Goal: Transaction & Acquisition: Purchase product/service

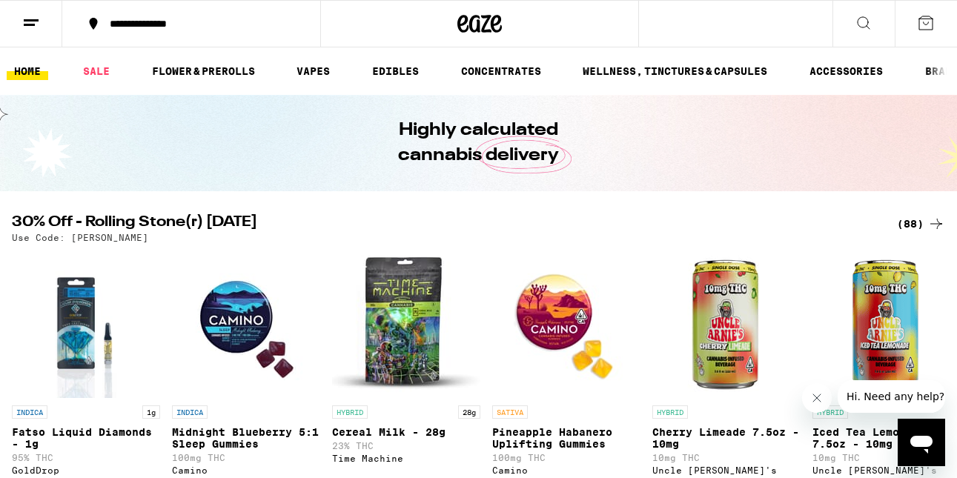
click at [906, 224] on div "(88)" at bounding box center [921, 224] width 48 height 18
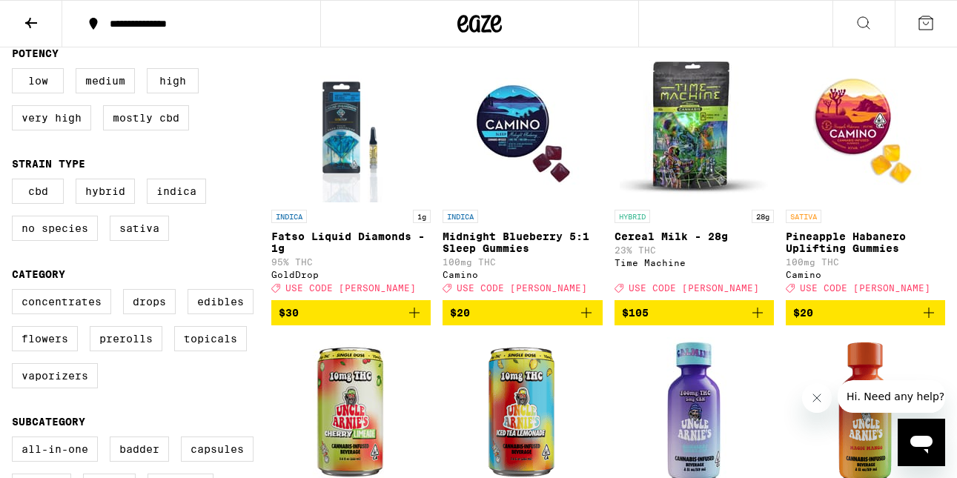
scroll to position [174, 0]
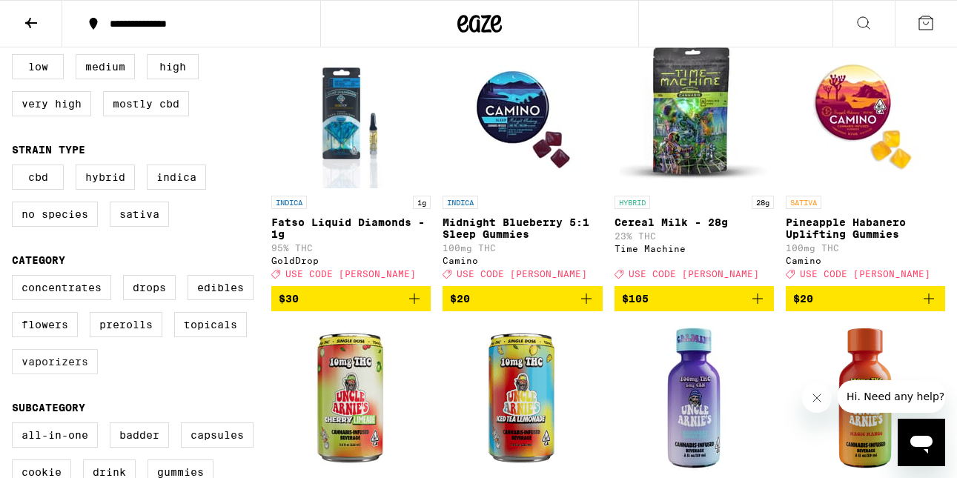
click at [61, 374] on label "Vaporizers" at bounding box center [55, 361] width 86 height 25
click at [16, 278] on input "Vaporizers" at bounding box center [15, 277] width 1 height 1
checkbox input "true"
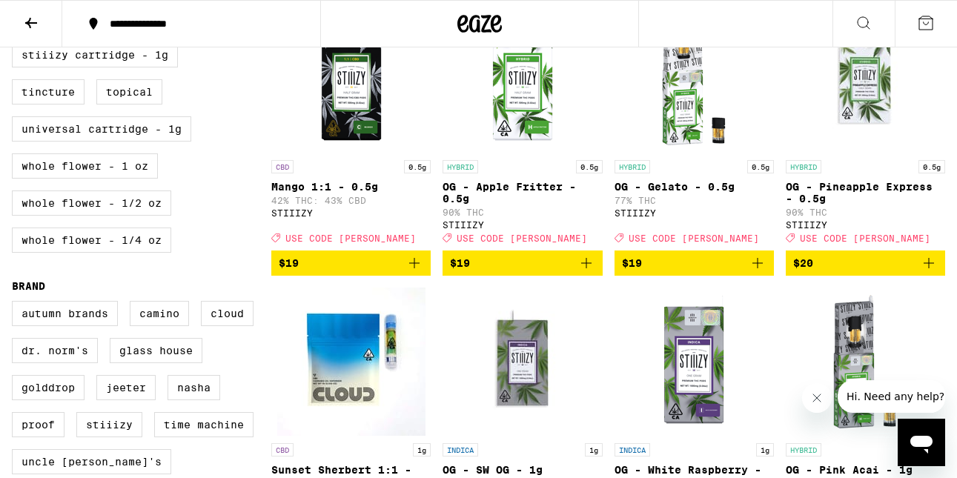
scroll to position [1053, 0]
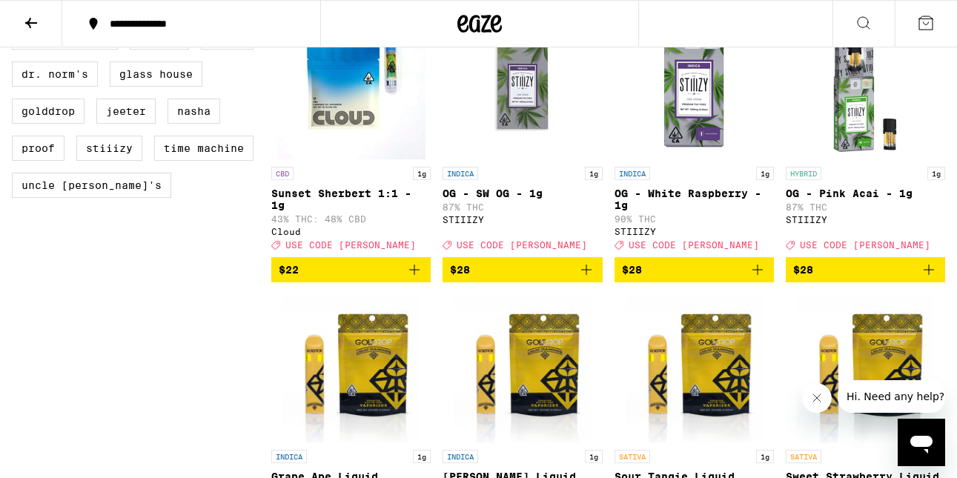
click at [417, 279] on icon "Add to bag" at bounding box center [414, 270] width 18 height 18
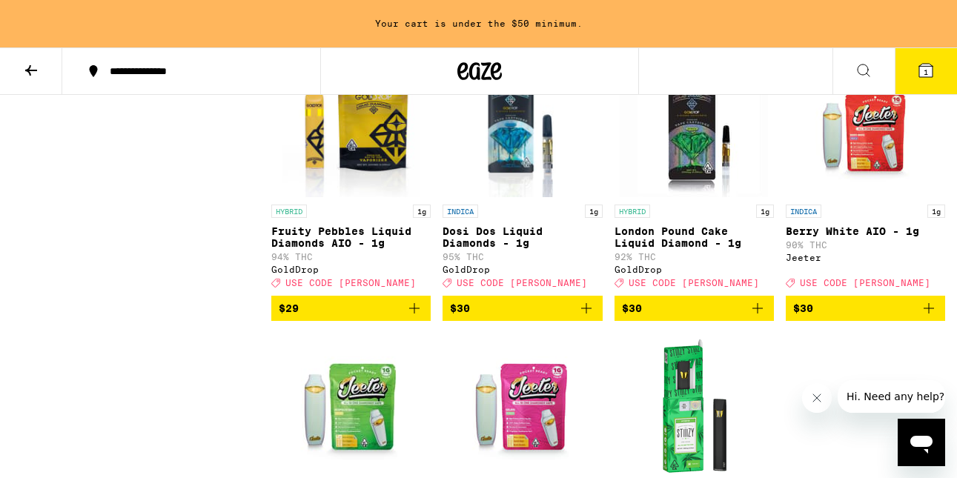
scroll to position [1617, 0]
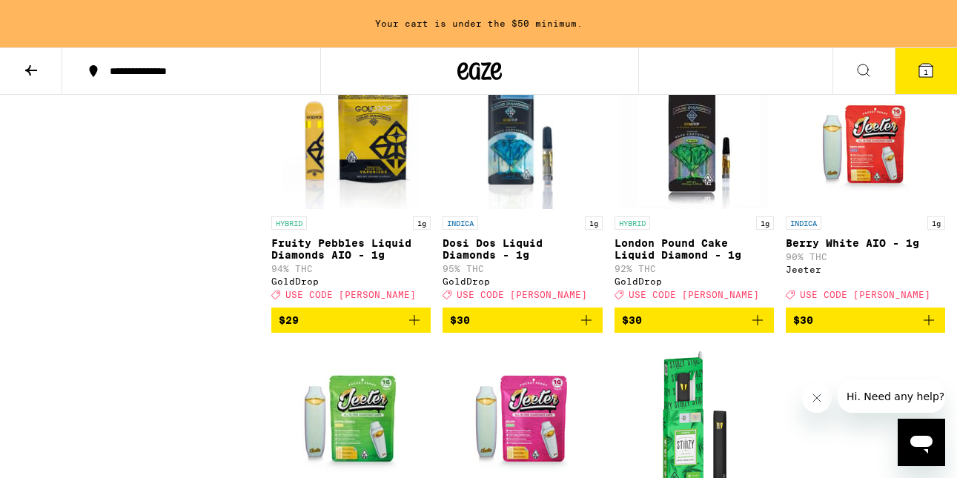
click at [586, 329] on icon "Add to bag" at bounding box center [586, 320] width 18 height 18
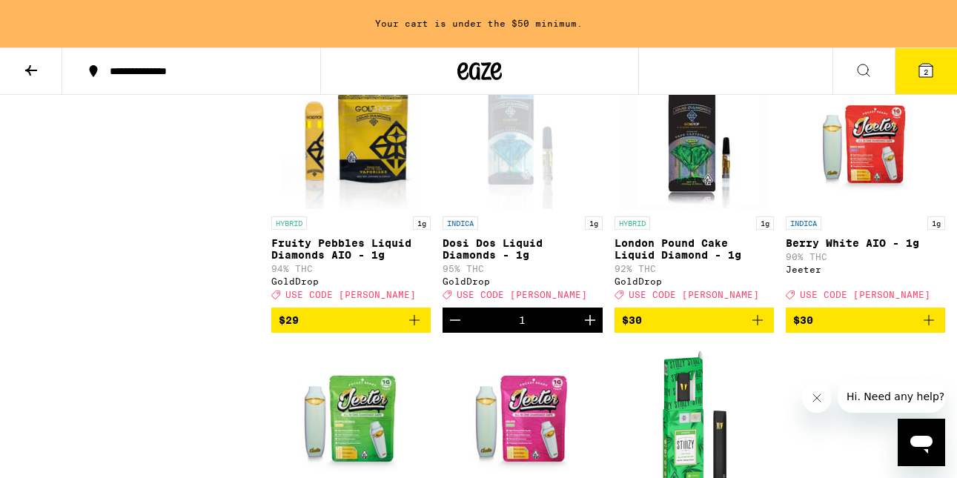
scroll to position [1570, 0]
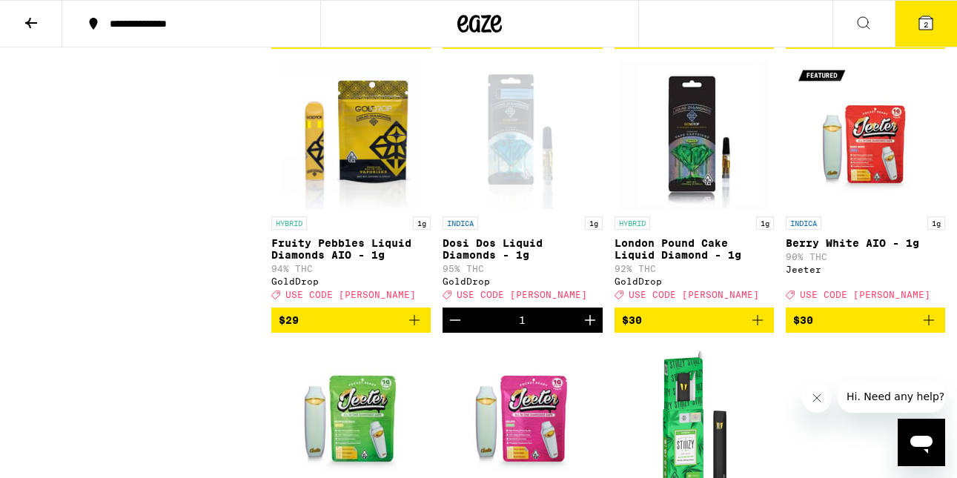
click at [937, 21] on button "2" at bounding box center [926, 24] width 62 height 46
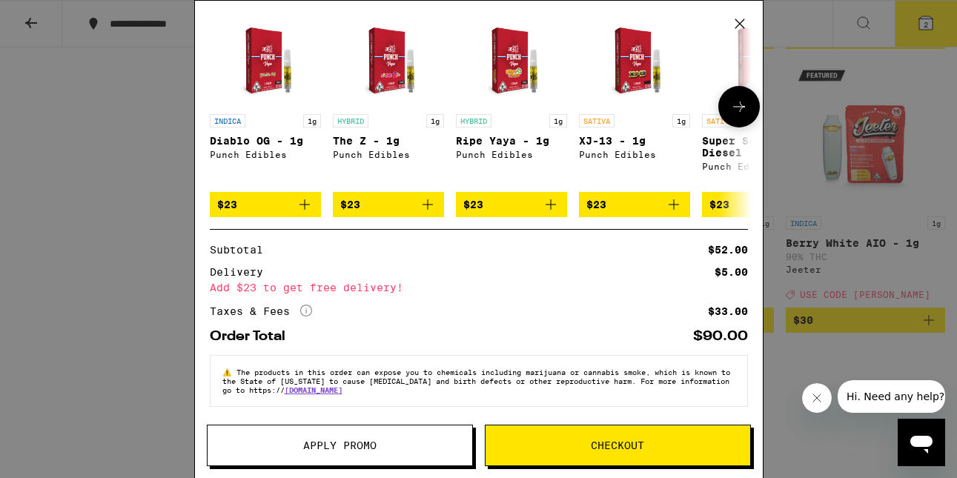
scroll to position [205, 0]
click at [348, 445] on span "Apply Promo" at bounding box center [339, 445] width 73 height 10
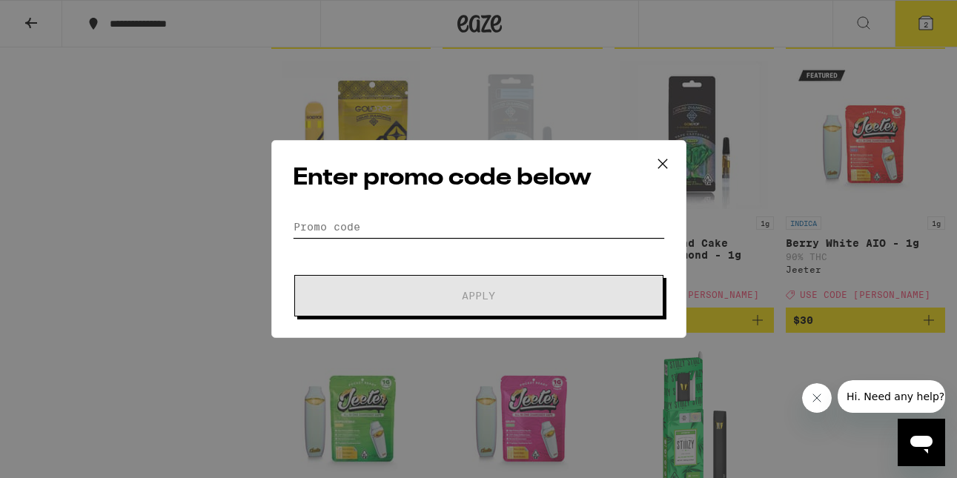
click at [403, 224] on input "Promo Code" at bounding box center [479, 227] width 372 height 22
type input "d"
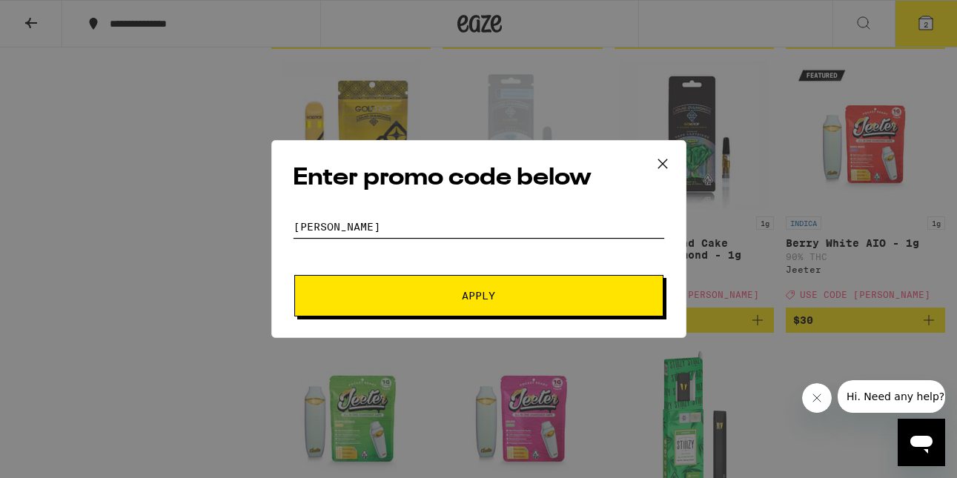
type input "[PERSON_NAME]"
click at [471, 295] on span "Apply" at bounding box center [478, 296] width 33 height 10
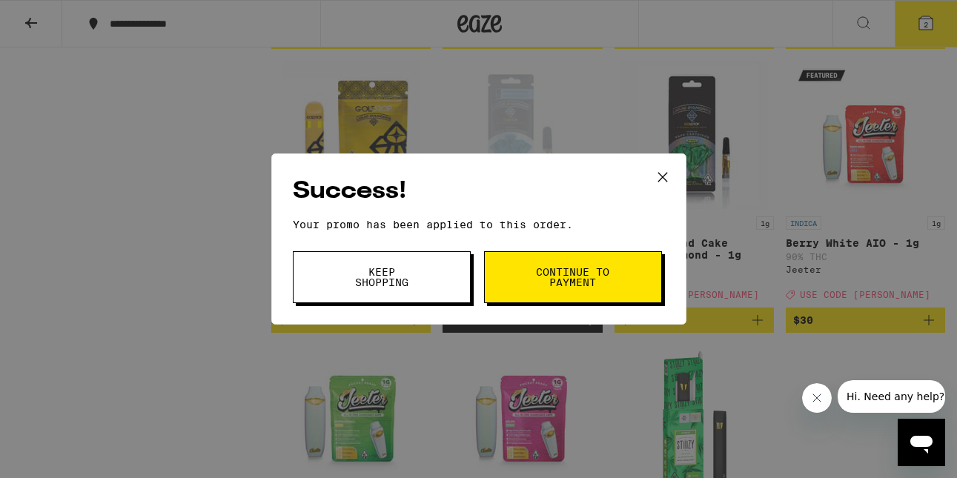
click at [666, 172] on icon at bounding box center [663, 177] width 22 height 22
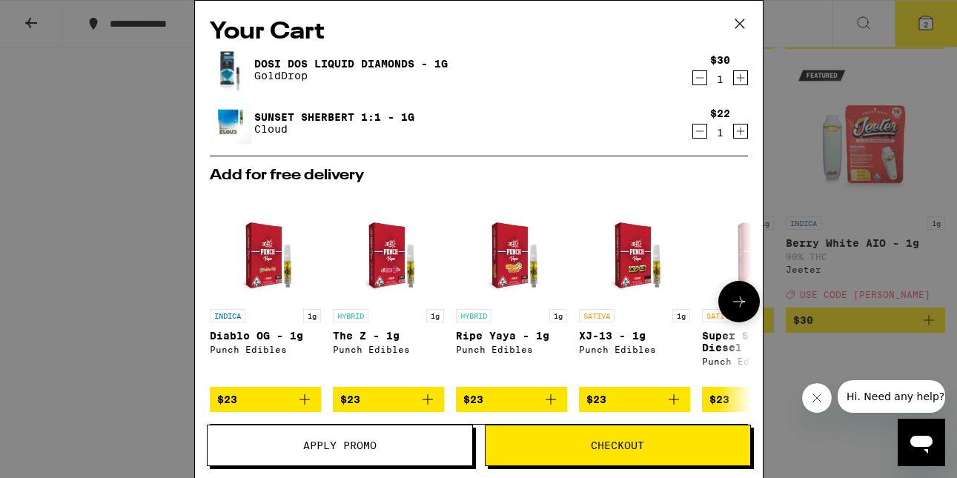
scroll to position [228, 0]
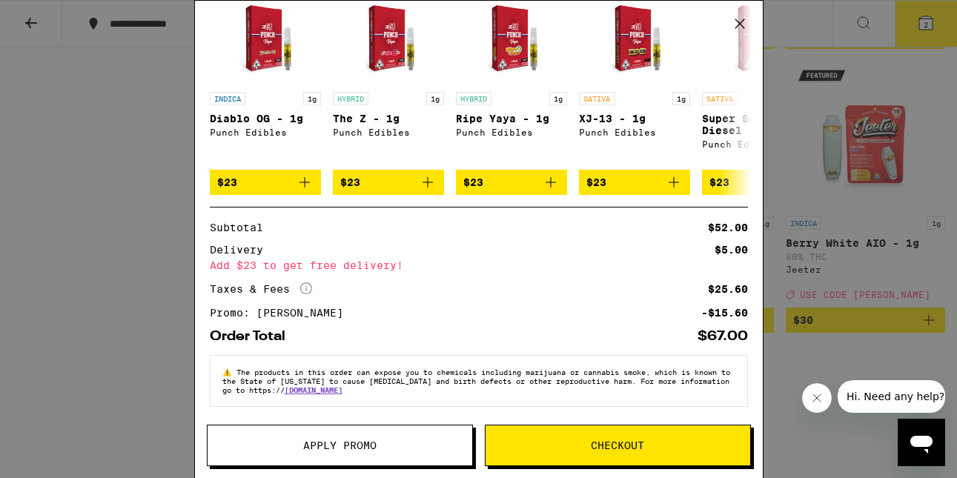
click at [812, 292] on div "Your Cart Dosi Dos Liquid Diamonds - 1g GoldDrop $30 1 Sunset Sherbert 1:1 - 1g…" at bounding box center [478, 239] width 957 height 478
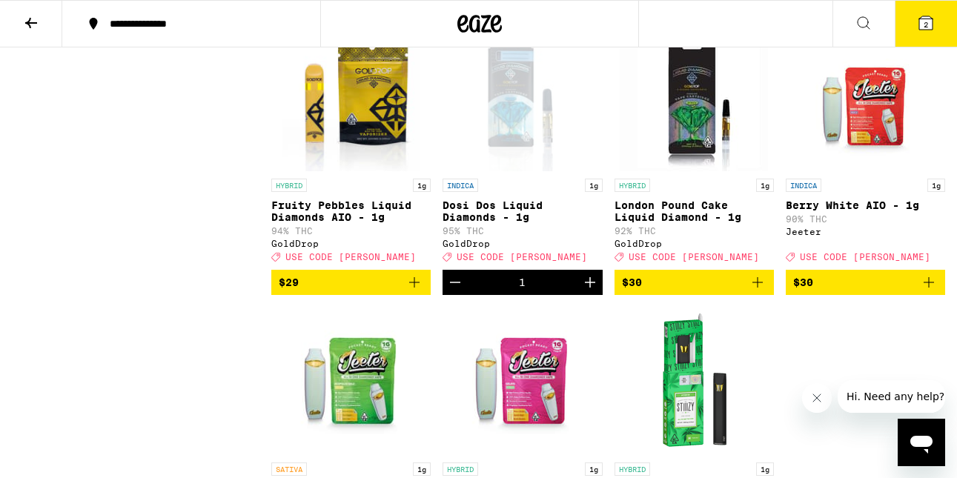
scroll to position [1646, 0]
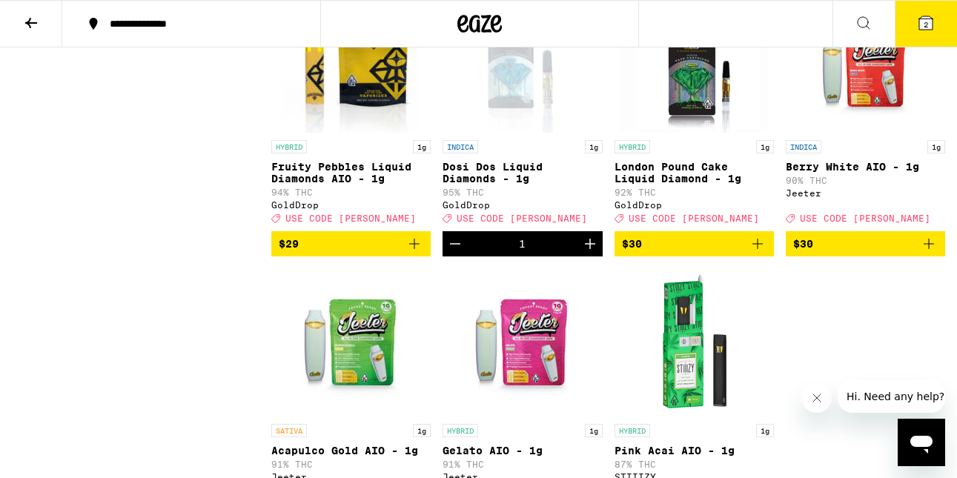
click at [930, 25] on icon at bounding box center [925, 22] width 13 height 13
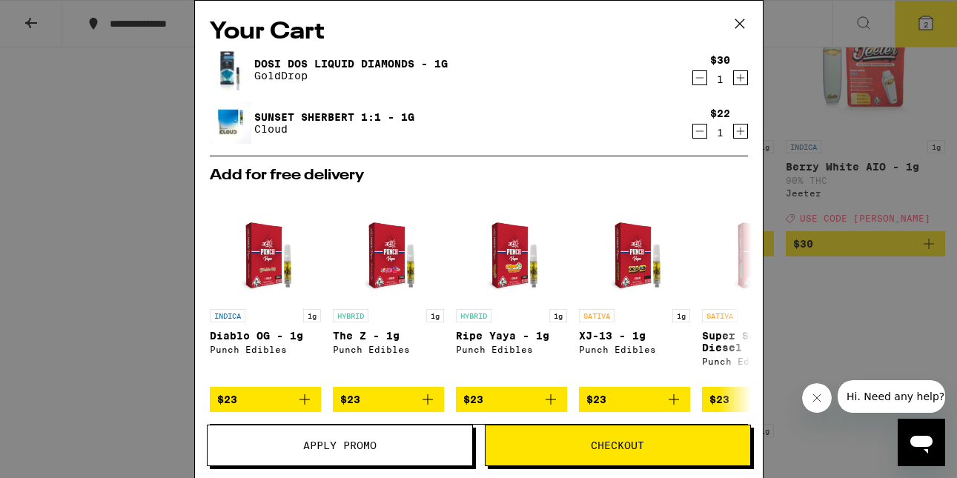
click at [743, 131] on icon "Increment" at bounding box center [740, 131] width 13 height 18
click at [700, 82] on icon "Decrement" at bounding box center [699, 78] width 13 height 18
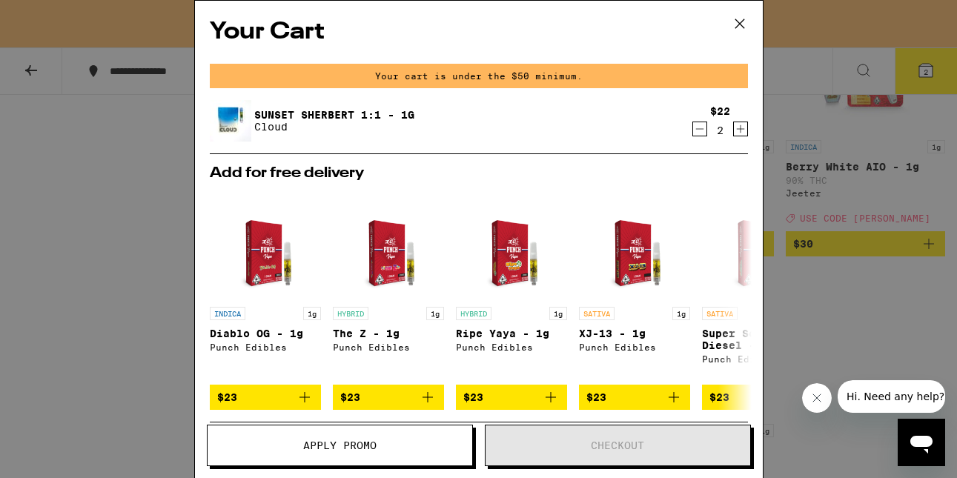
scroll to position [162, 0]
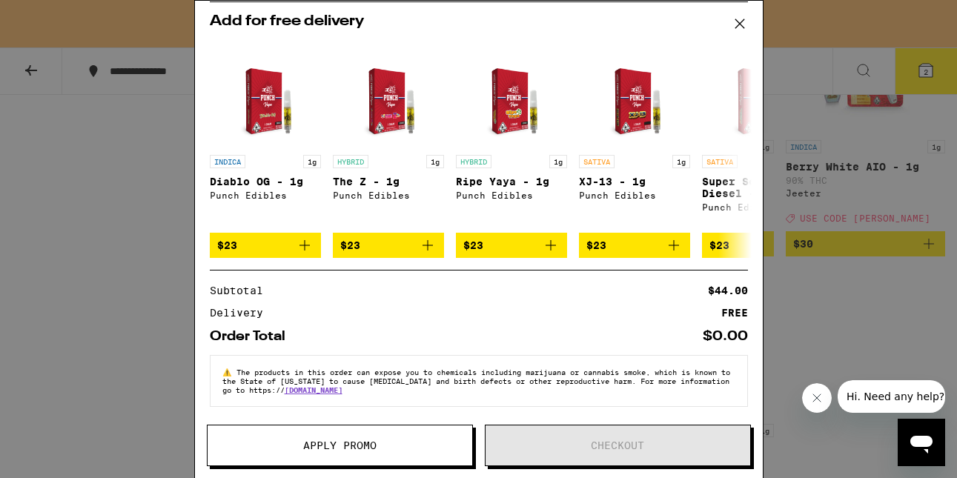
click at [834, 216] on div "Your Cart Your cart is under the $50 minimum. Sunset Sherbert 1:1 - 1g Cloud $2…" at bounding box center [478, 239] width 957 height 478
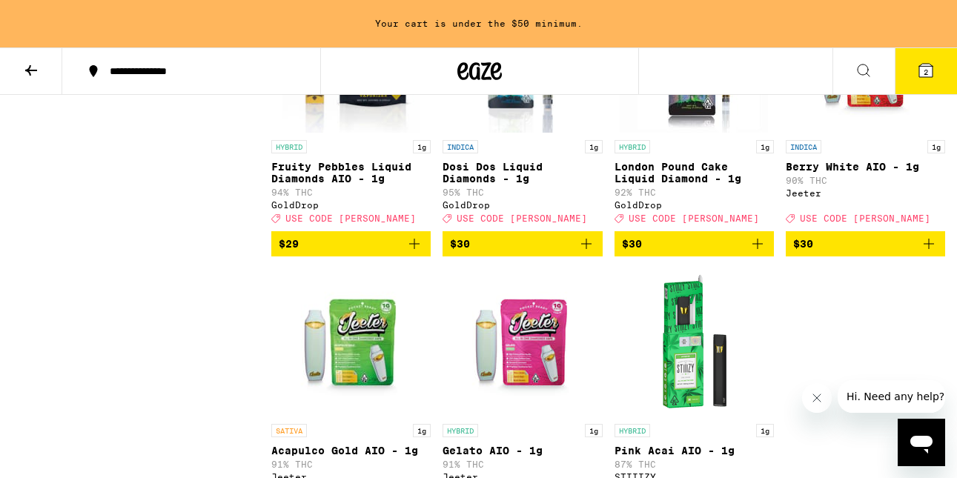
click at [921, 74] on icon at bounding box center [925, 70] width 13 height 13
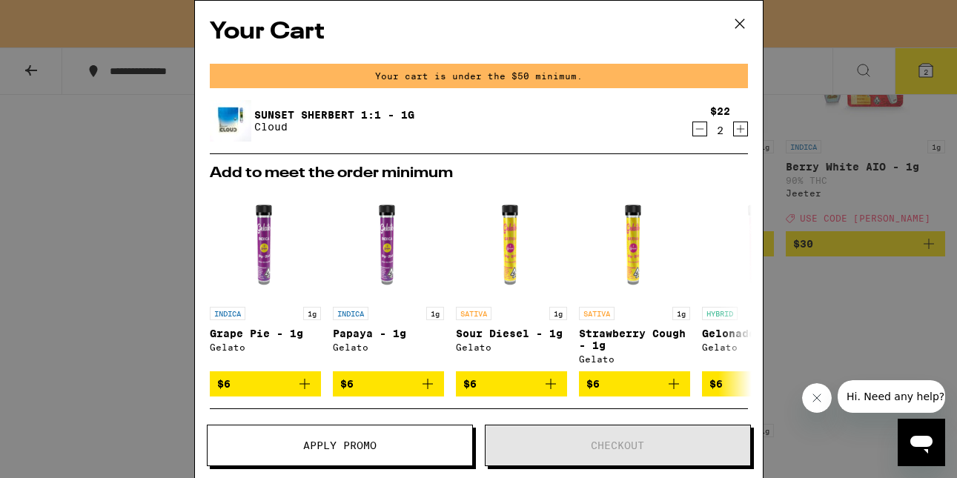
click at [743, 133] on icon "Increment" at bounding box center [740, 129] width 13 height 18
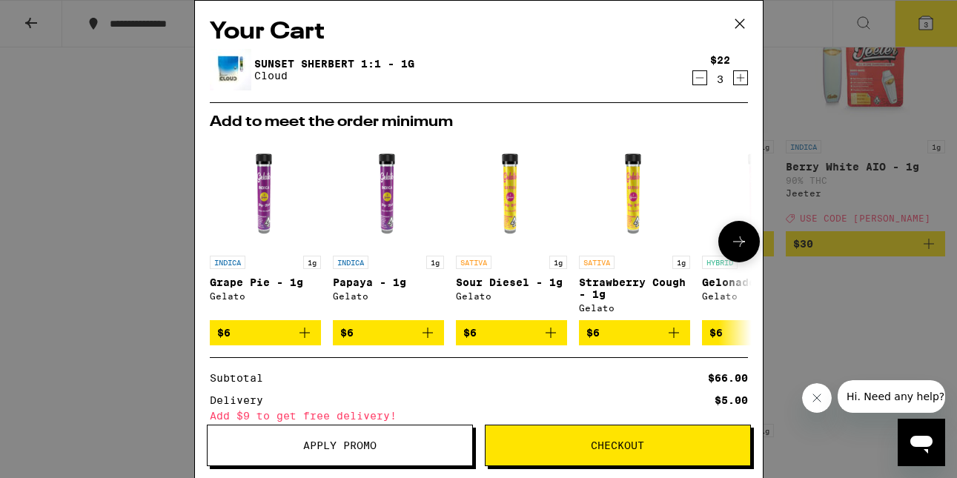
scroll to position [137, 0]
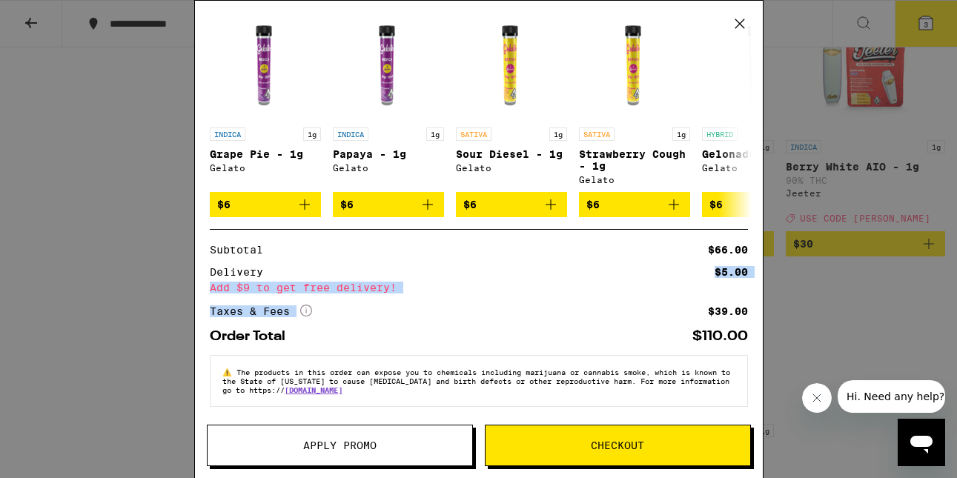
drag, startPoint x: 648, startPoint y: 262, endPoint x: 629, endPoint y: 295, distance: 38.2
click at [643, 296] on div "Subtotal $66.00 Delivery $5.00 Add $9 to get free delivery! Taxes & Fees More I…" at bounding box center [479, 281] width 538 height 73
click at [629, 295] on div "Subtotal $66.00 Delivery $5.00 Add $9 to get free delivery! Taxes & Fees More I…" at bounding box center [479, 281] width 538 height 73
click at [349, 454] on button "Apply Promo" at bounding box center [340, 446] width 266 height 42
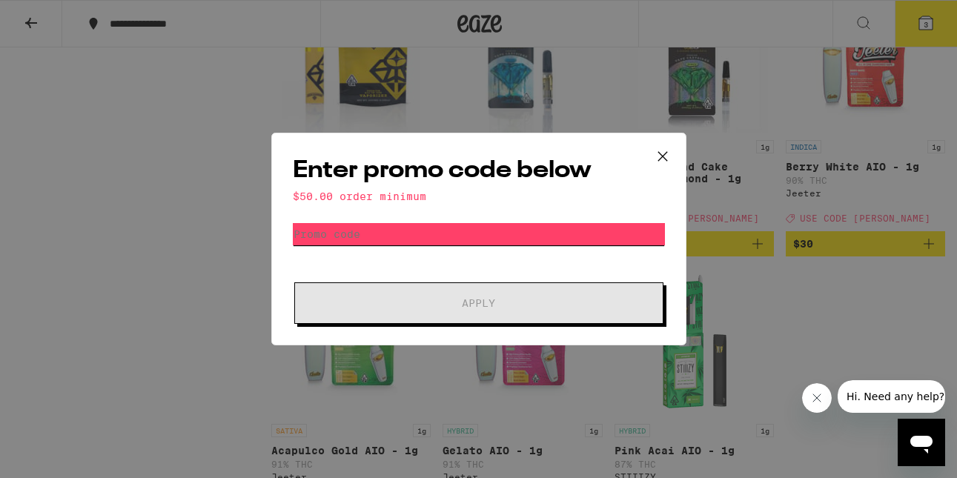
click at [373, 238] on input "Promo Code" at bounding box center [479, 234] width 372 height 22
click at [670, 153] on icon at bounding box center [663, 156] width 22 height 22
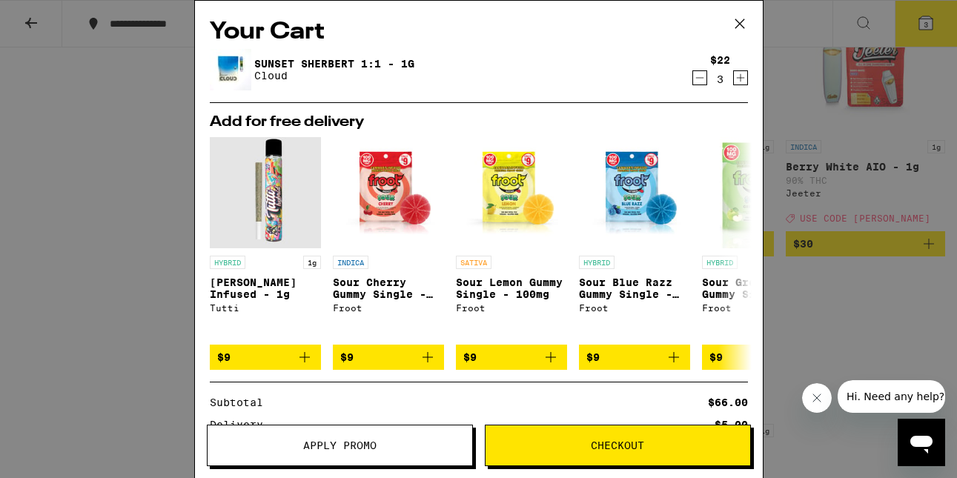
scroll to position [152, 0]
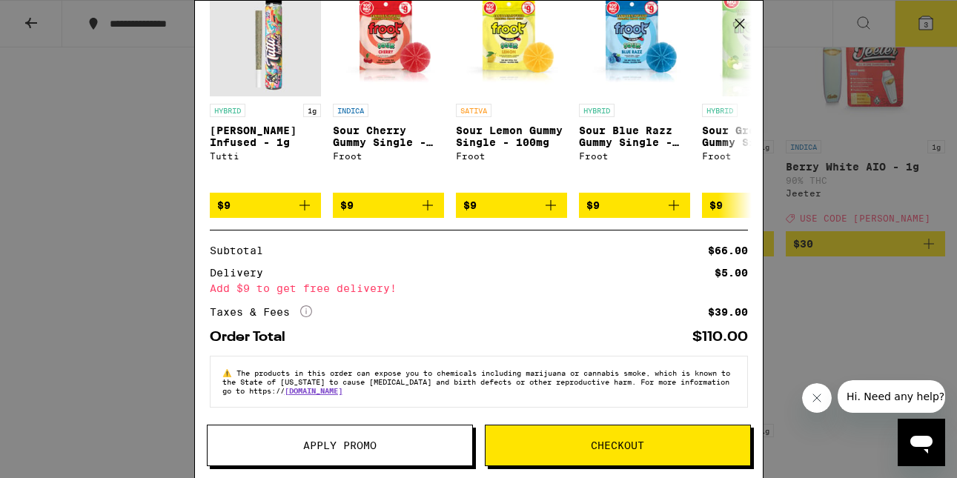
click at [382, 454] on button "Apply Promo" at bounding box center [340, 446] width 266 height 42
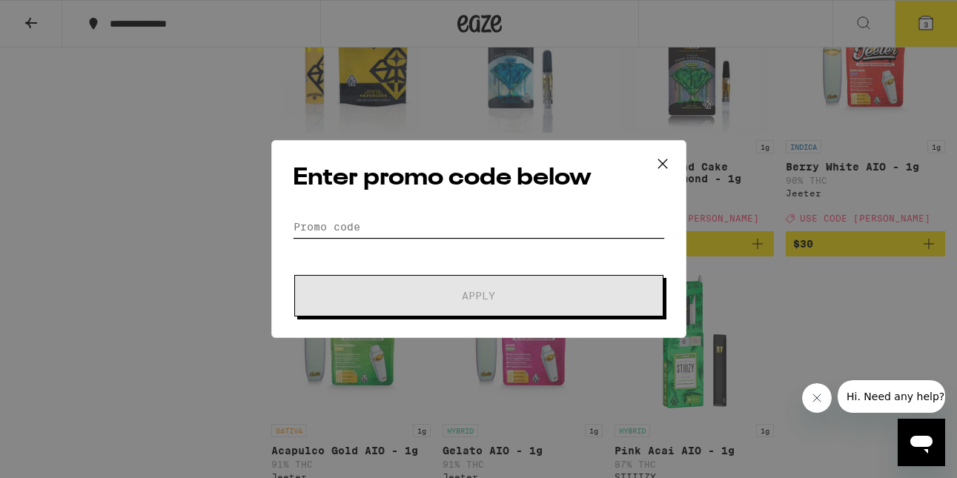
click at [546, 229] on input "Promo Code" at bounding box center [479, 227] width 372 height 22
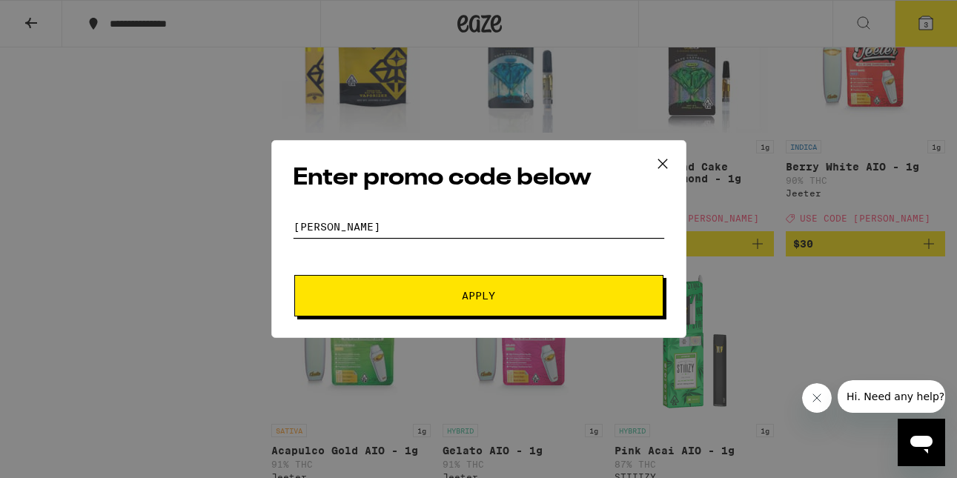
type input "[PERSON_NAME]"
click at [520, 281] on button "Apply" at bounding box center [478, 296] width 369 height 42
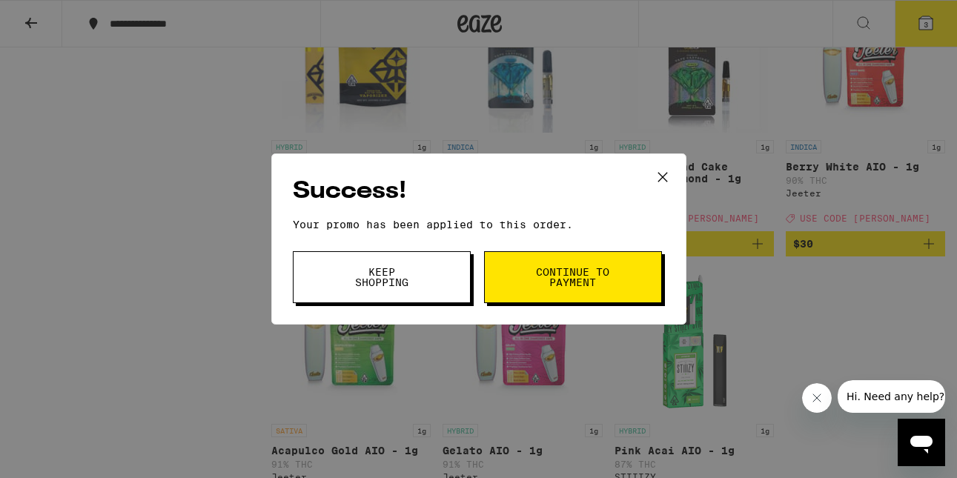
click at [665, 179] on icon at bounding box center [662, 177] width 9 height 9
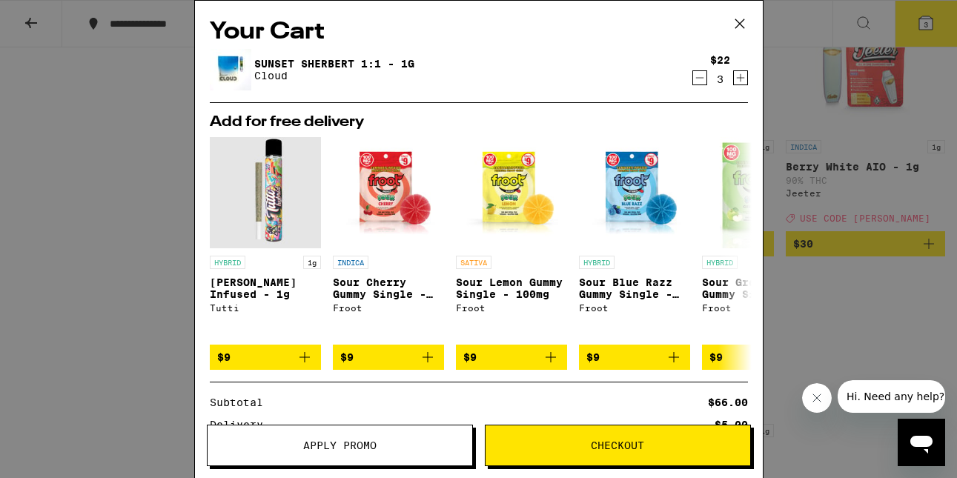
scroll to position [174, 0]
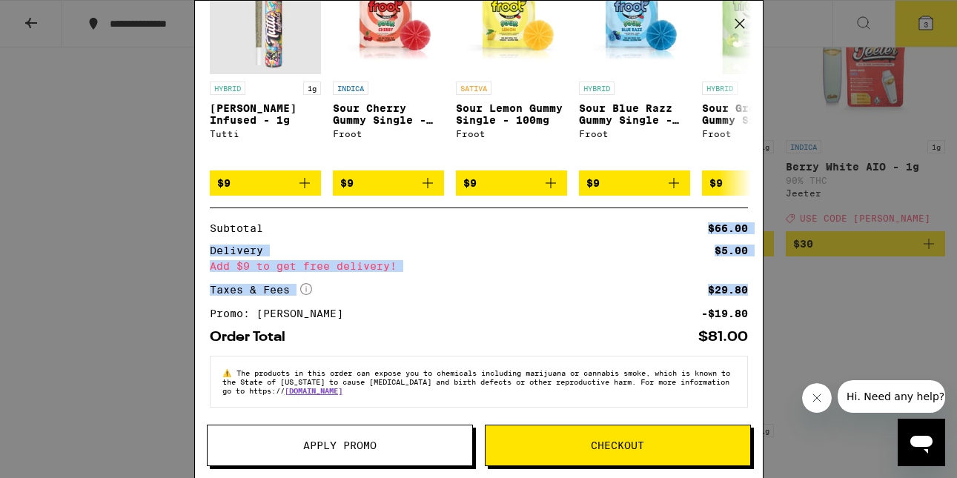
drag, startPoint x: 649, startPoint y: 215, endPoint x: 491, endPoint y: 274, distance: 168.4
click at [492, 274] on div "Subtotal $66.00 Delivery $5.00 Add $9 to get free delivery! Taxes & Fees More I…" at bounding box center [479, 276] width 538 height 136
click at [491, 274] on div "Subtotal $66.00 Delivery $5.00 Add $9 to get free delivery! Taxes & Fees More I…" at bounding box center [479, 271] width 538 height 96
